Goal: Browse casually: Explore the website without a specific task or goal

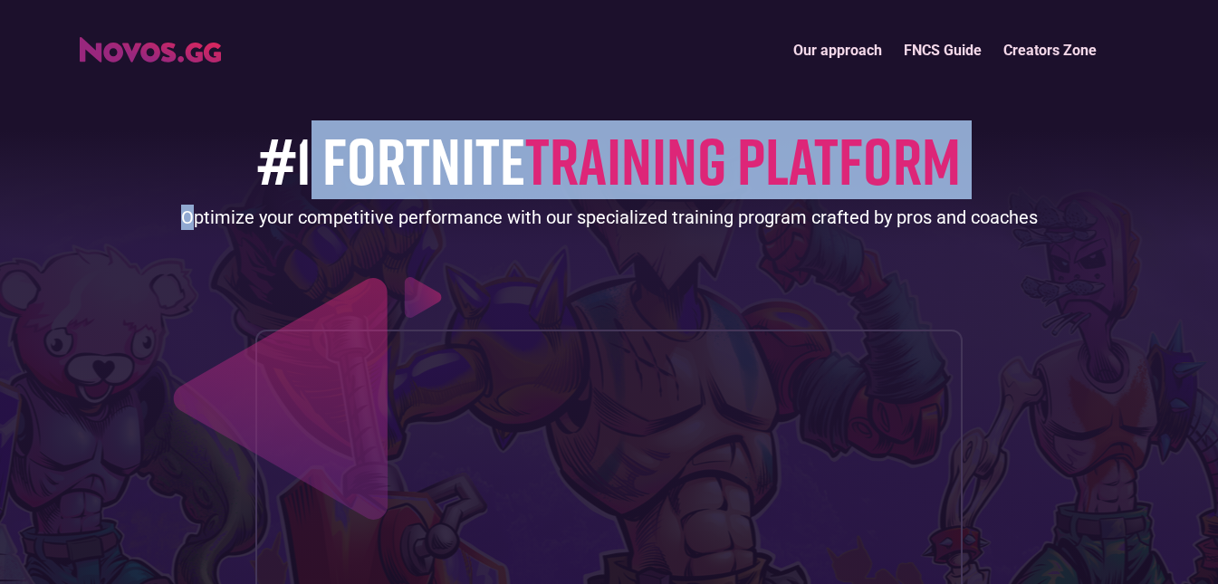
drag, startPoint x: 307, startPoint y: 155, endPoint x: 187, endPoint y: 173, distance: 120.9
click at [188, 174] on div "#1 FORTNITE TRAINING PLATFORM Optimize your competitive performance with our sp…" at bounding box center [610, 407] width 1060 height 675
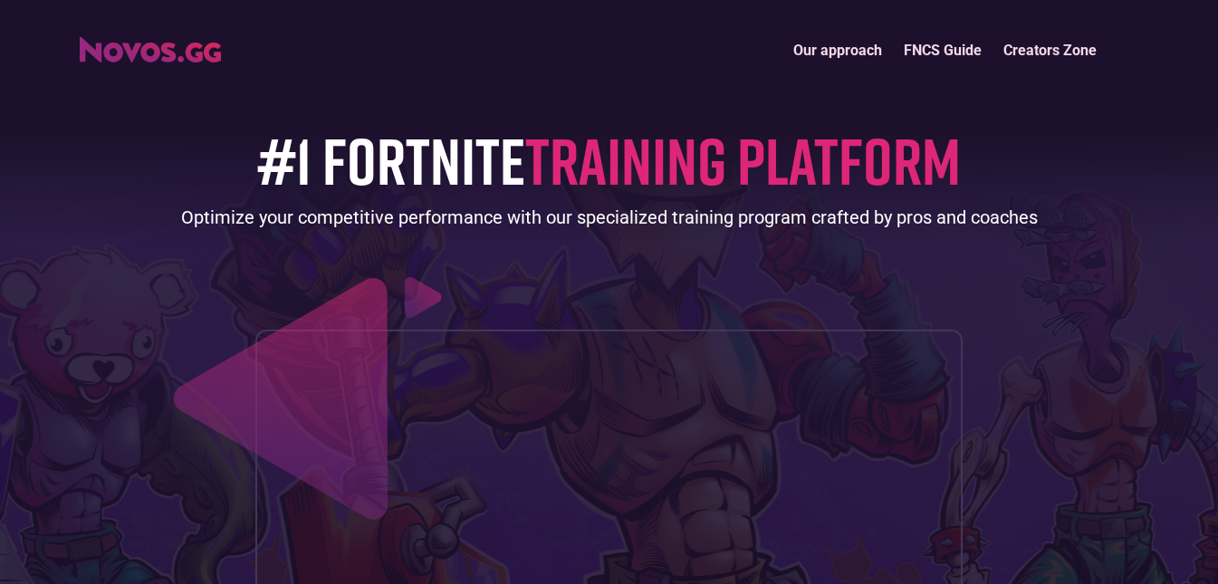
click at [257, 169] on h1 "#1 FORTNITE TRAINING PLATFORM" at bounding box center [609, 160] width 704 height 72
click at [259, 170] on h1 "#1 FORTNITE TRAINING PLATFORM" at bounding box center [609, 160] width 704 height 72
drag, startPoint x: 268, startPoint y: 170, endPoint x: 238, endPoint y: 154, distance: 34.0
click at [269, 170] on h1 "#1 FORTNITE TRAINING PLATFORM" at bounding box center [609, 160] width 704 height 72
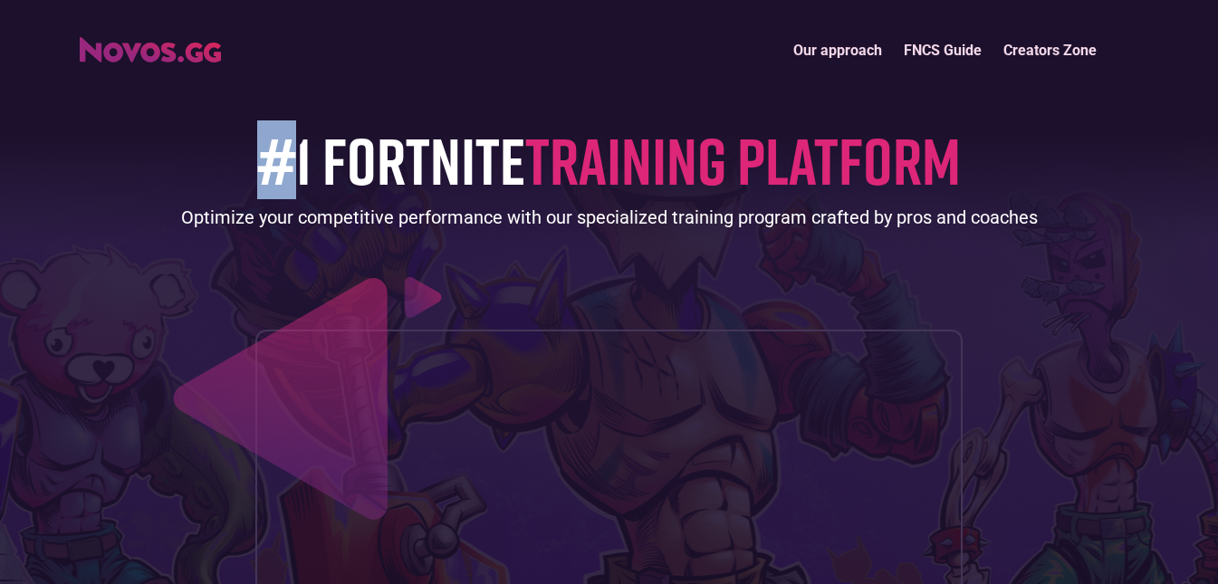
click at [232, 151] on div "#1 FORTNITE TRAINING PLATFORM Optimize your competitive performance with our sp…" at bounding box center [610, 407] width 1060 height 675
drag, startPoint x: 264, startPoint y: 165, endPoint x: 306, endPoint y: 169, distance: 42.8
click at [306, 169] on h1 "#1 FORTNITE TRAINING PLATFORM" at bounding box center [609, 160] width 704 height 72
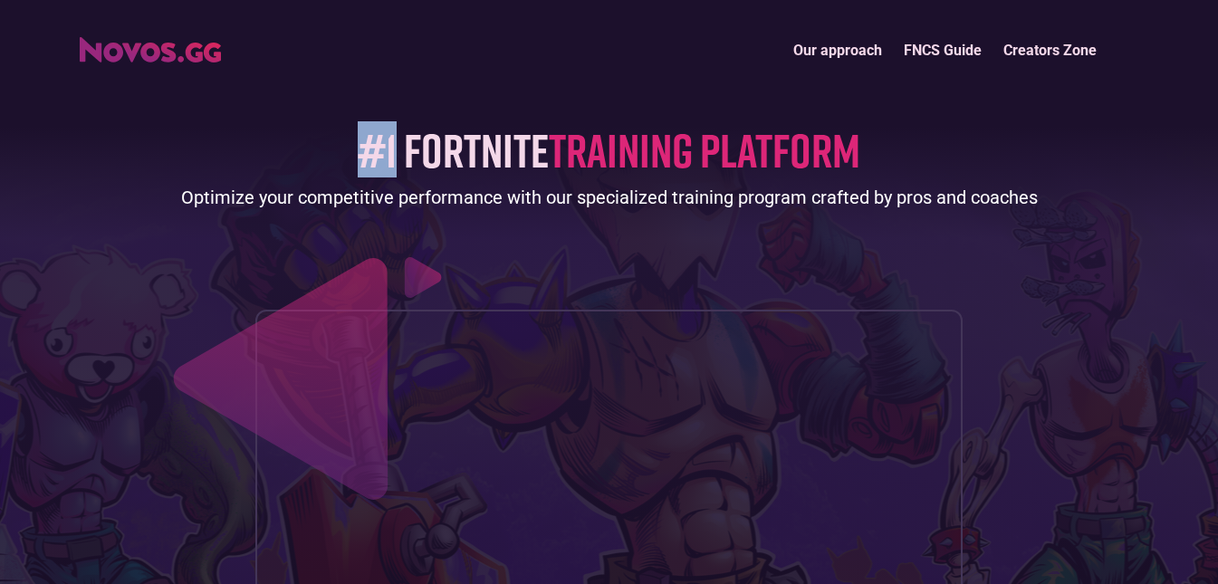
click at [380, 158] on h1 "#1 FORTNITE TRAINING PLATFORM" at bounding box center [609, 150] width 503 height 52
click at [408, 233] on img at bounding box center [326, 352] width 317 height 306
click at [366, 210] on img at bounding box center [326, 352] width 317 height 306
click at [381, 156] on h1 "#1 FORTNITE TRAINING PLATFORM" at bounding box center [609, 150] width 503 height 52
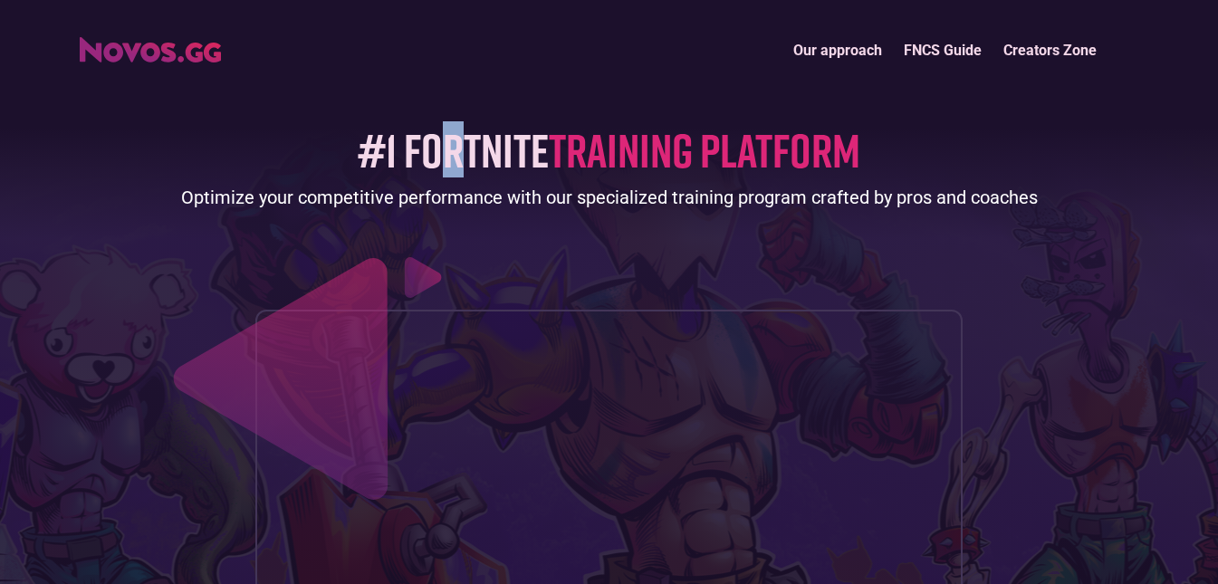
click at [453, 158] on h1 "#1 FORTNITE TRAINING PLATFORM" at bounding box center [609, 150] width 503 height 52
click at [381, 149] on h1 "#1 FORTNITE TRAINING PLATFORM" at bounding box center [609, 150] width 503 height 52
click at [369, 148] on h1 "#1 FORTNITE TRAINING PLATFORM" at bounding box center [609, 150] width 503 height 52
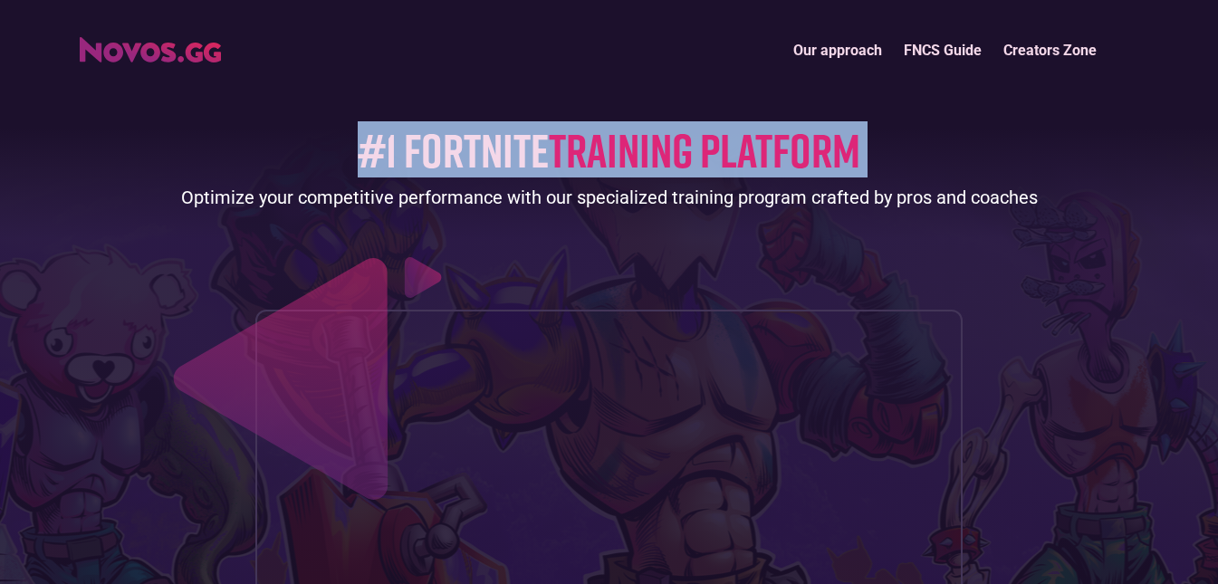
click at [369, 148] on h1 "#1 FORTNITE TRAINING PLATFORM" at bounding box center [609, 150] width 503 height 52
drag, startPoint x: 369, startPoint y: 148, endPoint x: 341, endPoint y: 140, distance: 29.9
click at [369, 148] on h1 "#1 FORTNITE TRAINING PLATFORM" at bounding box center [609, 150] width 503 height 52
click at [338, 142] on div "#1 FORTNITE TRAINING PLATFORM Optimize your competitive performance with our sp…" at bounding box center [610, 397] width 1060 height 655
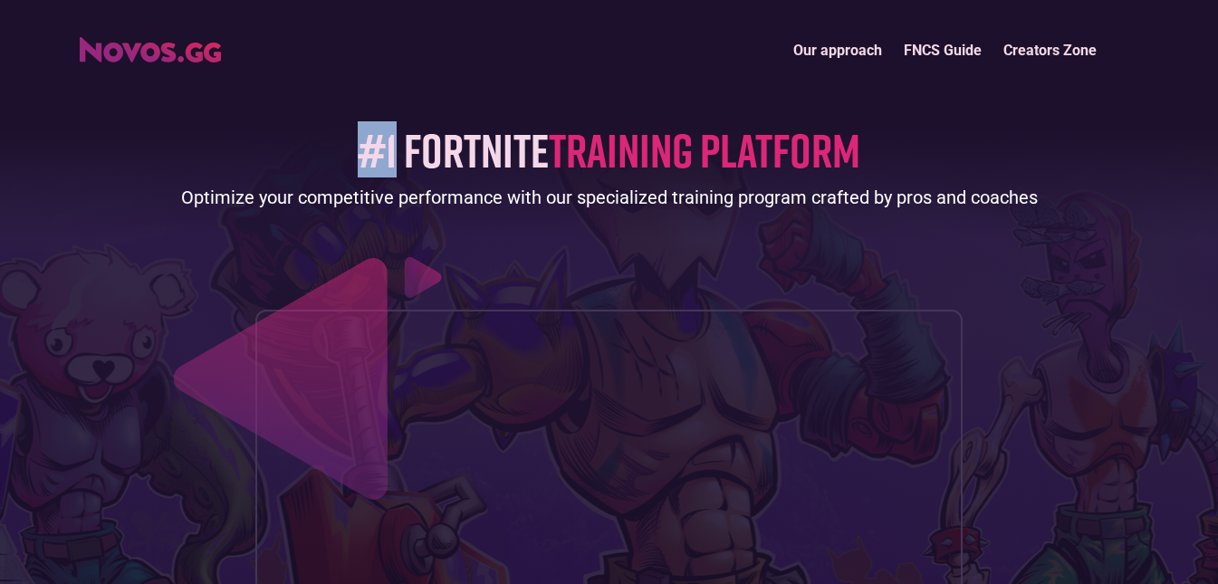
drag, startPoint x: 351, startPoint y: 146, endPoint x: 390, endPoint y: 149, distance: 39.0
click at [390, 149] on div "#1 FORTNITE TRAINING PLATFORM Optimize your competitive performance with our sp…" at bounding box center [610, 397] width 1060 height 655
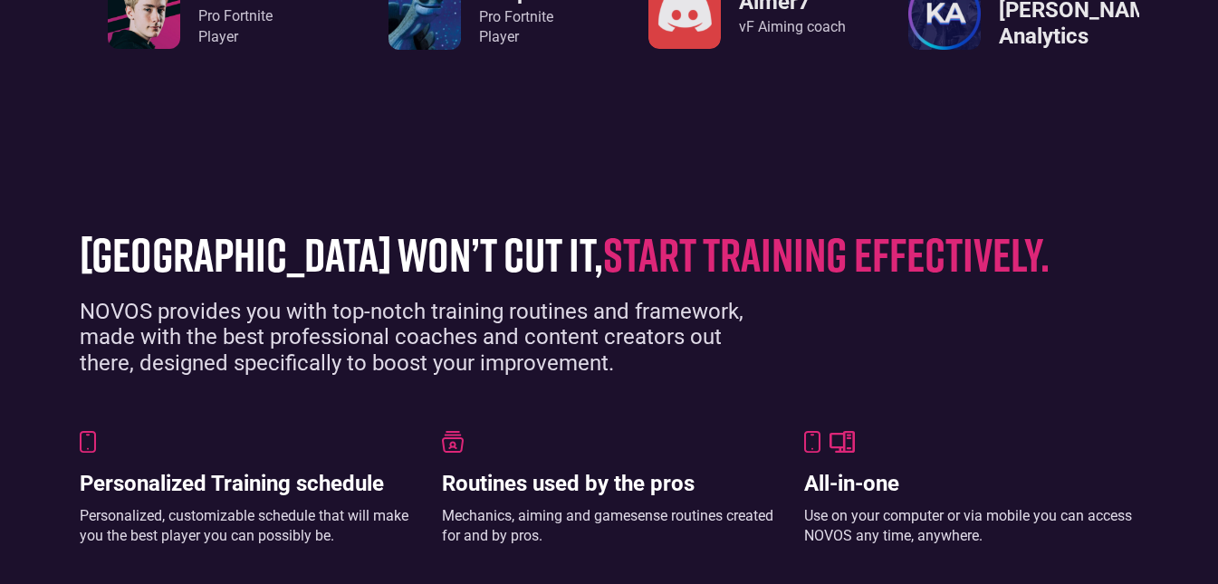
scroll to position [815, 0]
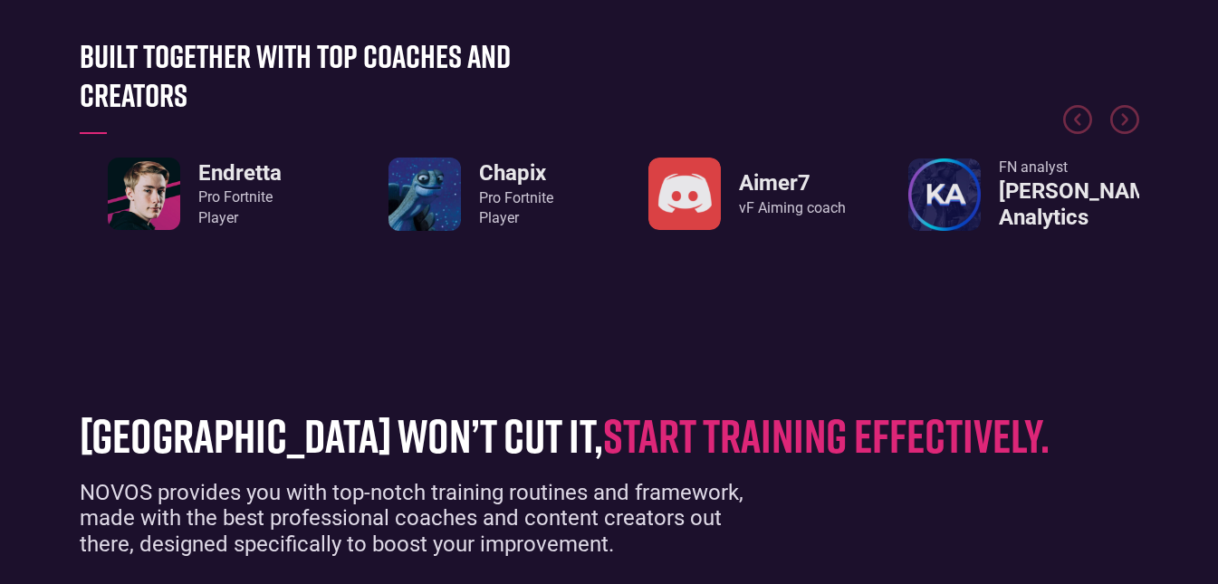
click at [208, 196] on div "Pro Fortnite Player" at bounding box center [239, 207] width 83 height 41
click at [158, 197] on img "1 / 8" at bounding box center [144, 194] width 72 height 72
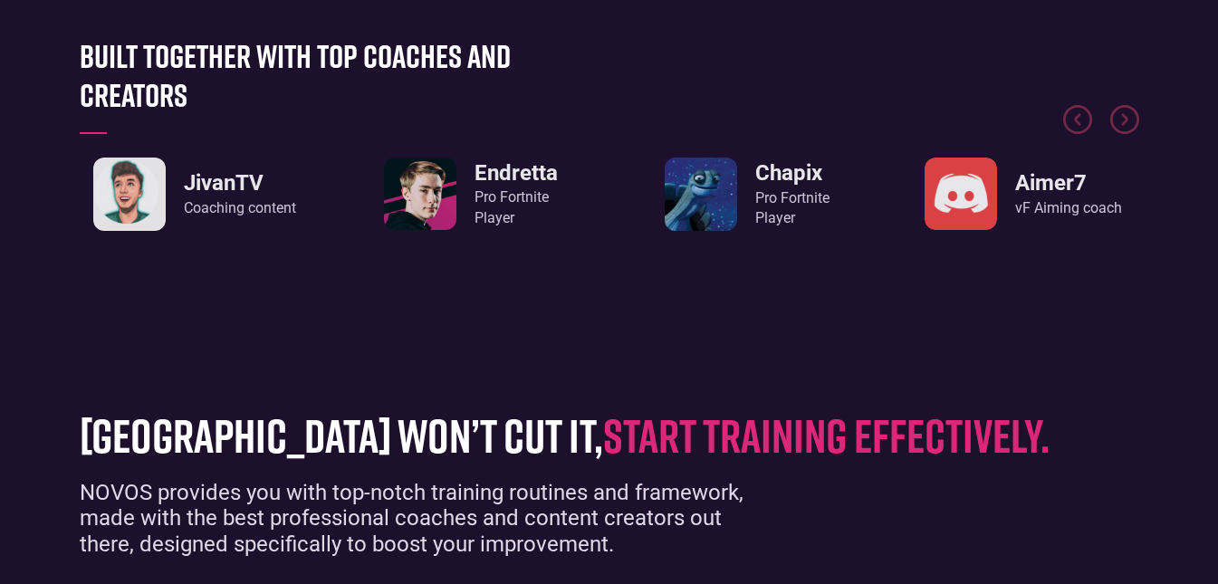
click at [234, 185] on h3 "JivanTV" at bounding box center [240, 183] width 112 height 26
click at [475, 202] on div "Pro Fortnite Player" at bounding box center [516, 207] width 83 height 41
click at [491, 193] on div "Pro Fortnite Player" at bounding box center [516, 207] width 83 height 41
